Goal: Transaction & Acquisition: Download file/media

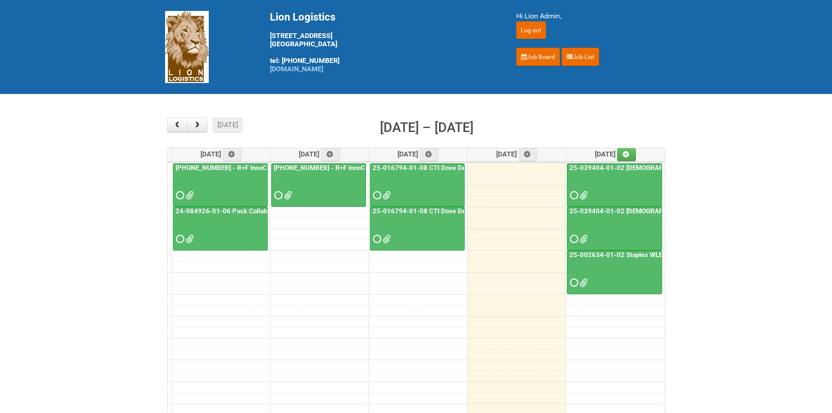
click at [575, 283] on span at bounding box center [573, 282] width 6 height 6
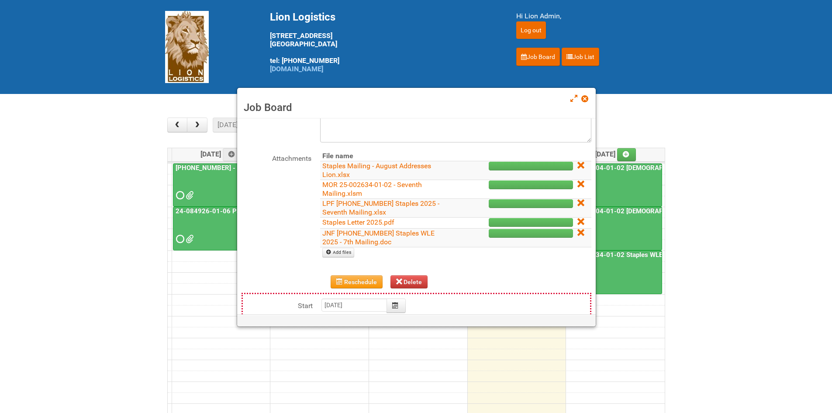
scroll to position [87, 0]
click at [341, 232] on link "JNF [PHONE_NUMBER] Staples WLE 2025 - 7th Mailing.doc" at bounding box center [378, 236] width 112 height 17
drag, startPoint x: 361, startPoint y: 223, endPoint x: 352, endPoint y: 224, distance: 9.3
click at [361, 223] on link "Staples Letter 2025.pdf" at bounding box center [358, 221] width 72 height 8
click at [335, 189] on link "MOR 25-002634-01-02 - Seventh Mailing.xlsm" at bounding box center [372, 188] width 100 height 17
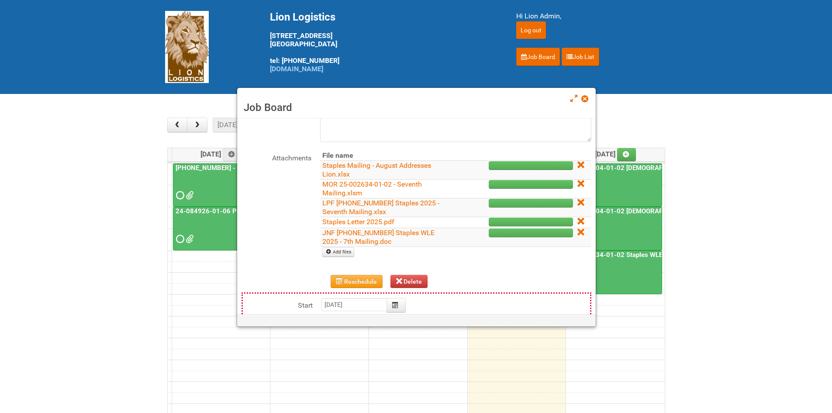
click at [698, 206] on main "× ■ - My Jobs ■ - Other Jobs Add [DATE] month week [DATE] – [DATE] [DATE] [DATE…" at bounding box center [416, 272] width 832 height 357
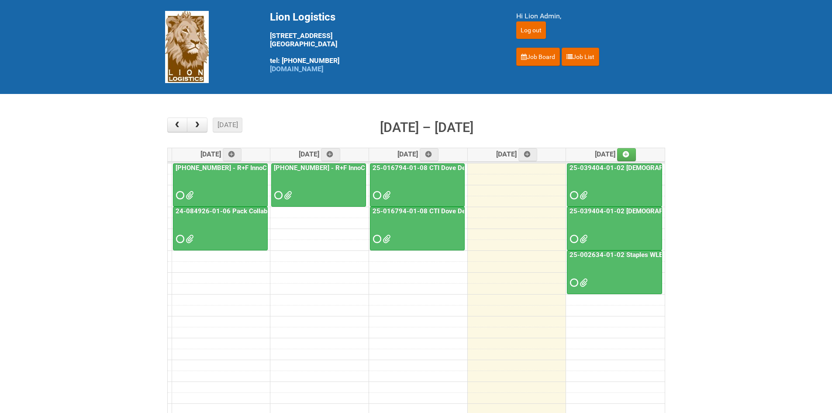
click at [574, 238] on span at bounding box center [573, 239] width 6 height 6
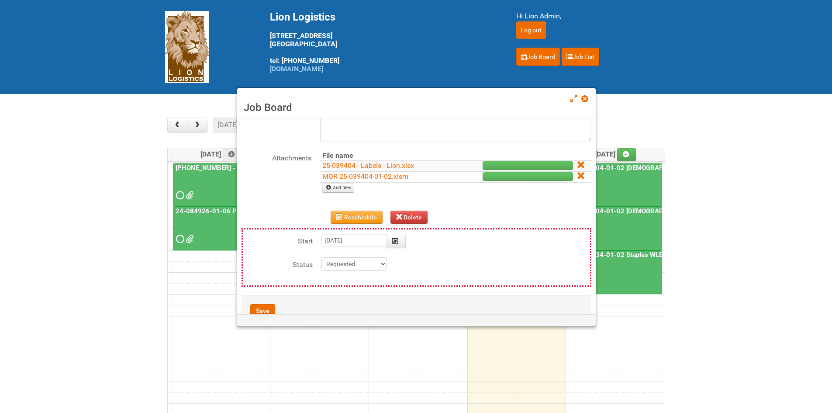
scroll to position [44, 0]
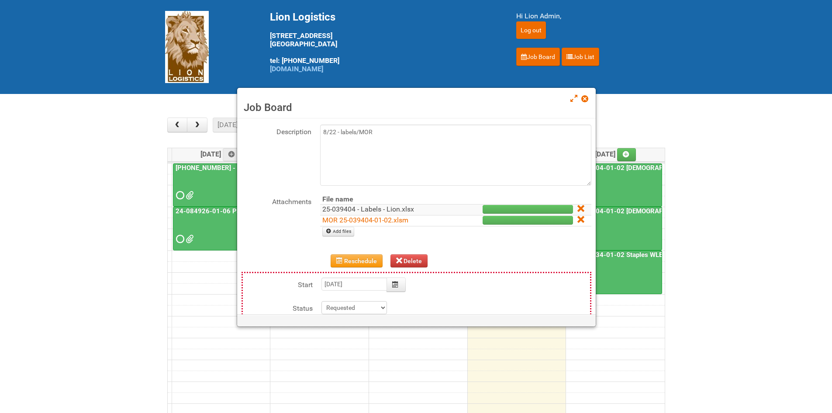
click at [360, 208] on link "25-039404 - Labels - Lion.xlsx" at bounding box center [368, 209] width 92 height 8
